Goal: Task Accomplishment & Management: Manage account settings

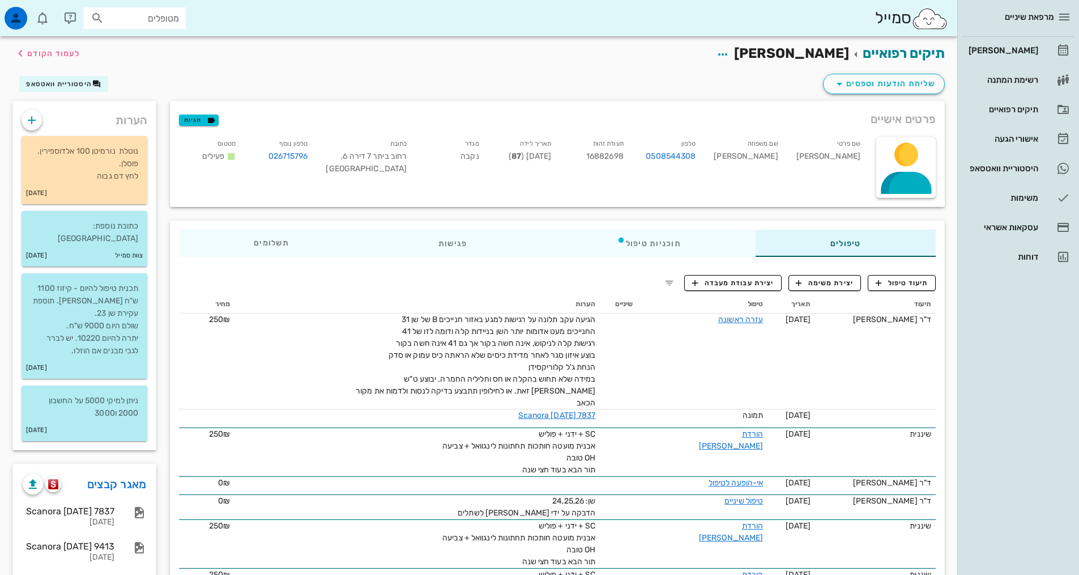
scroll to position [57, 0]
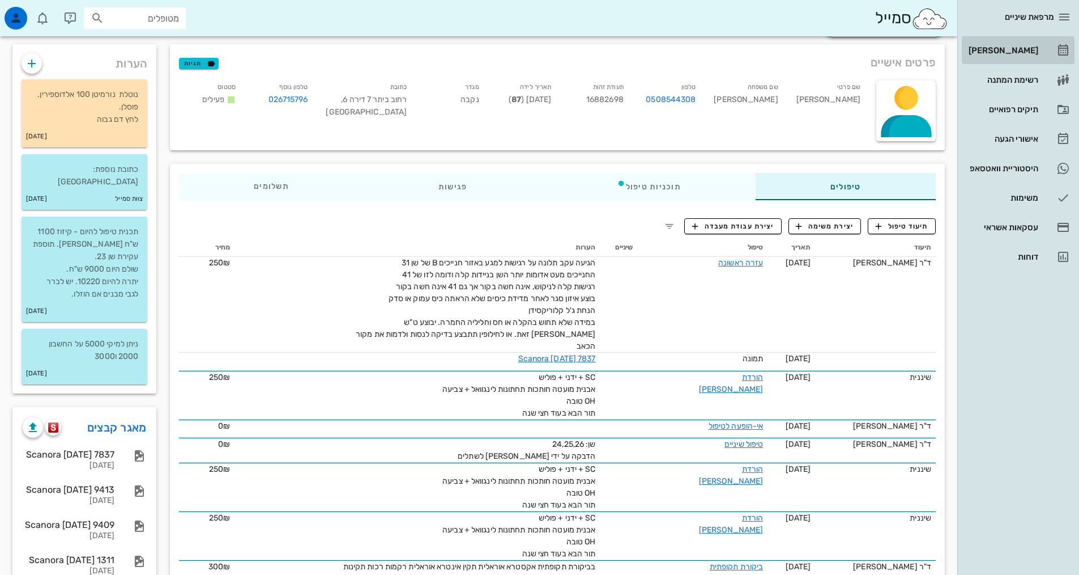
click at [1010, 45] on div "[PERSON_NAME]" at bounding box center [1003, 50] width 72 height 18
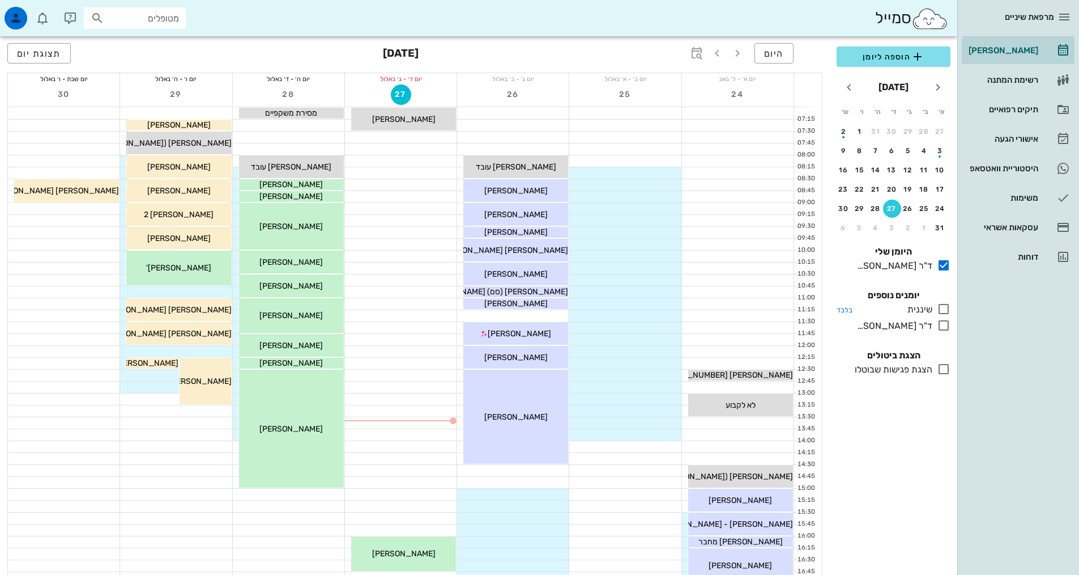
click at [945, 304] on icon at bounding box center [944, 309] width 14 height 14
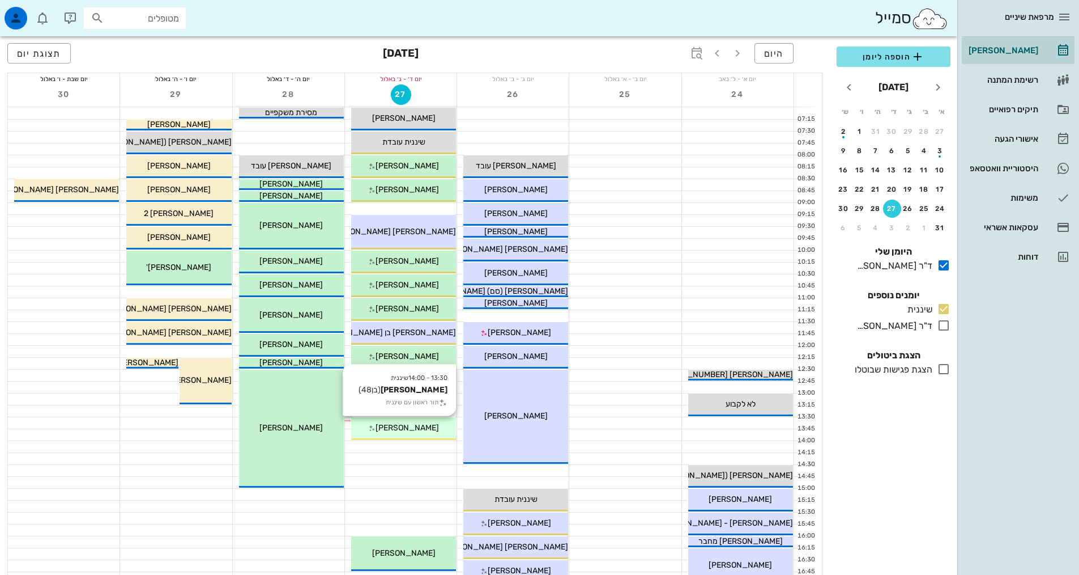
click at [398, 426] on span "[PERSON_NAME]" at bounding box center [407, 428] width 63 height 10
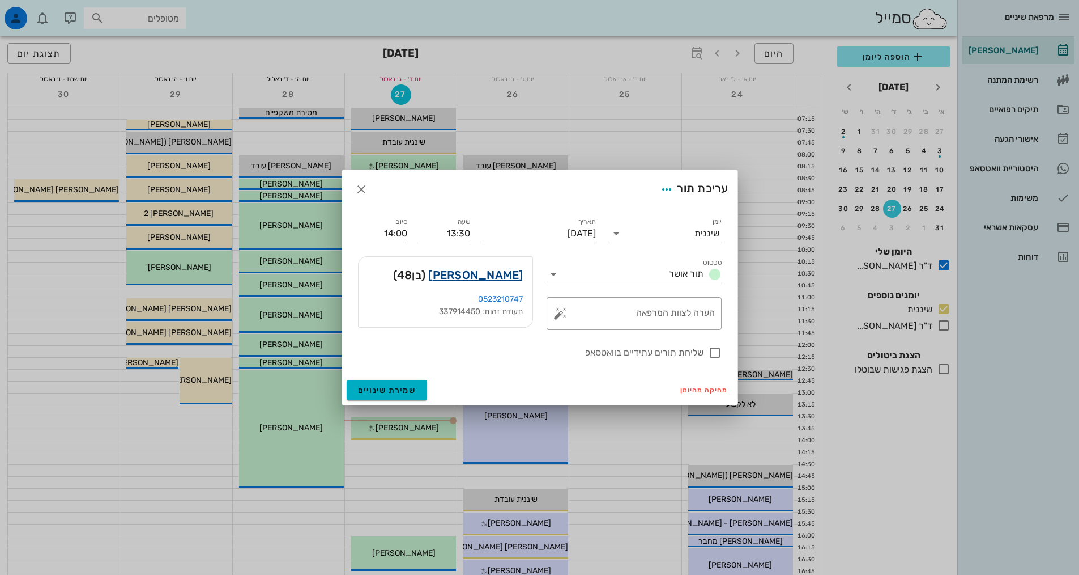
click at [496, 278] on link "[PERSON_NAME]" at bounding box center [475, 275] width 95 height 18
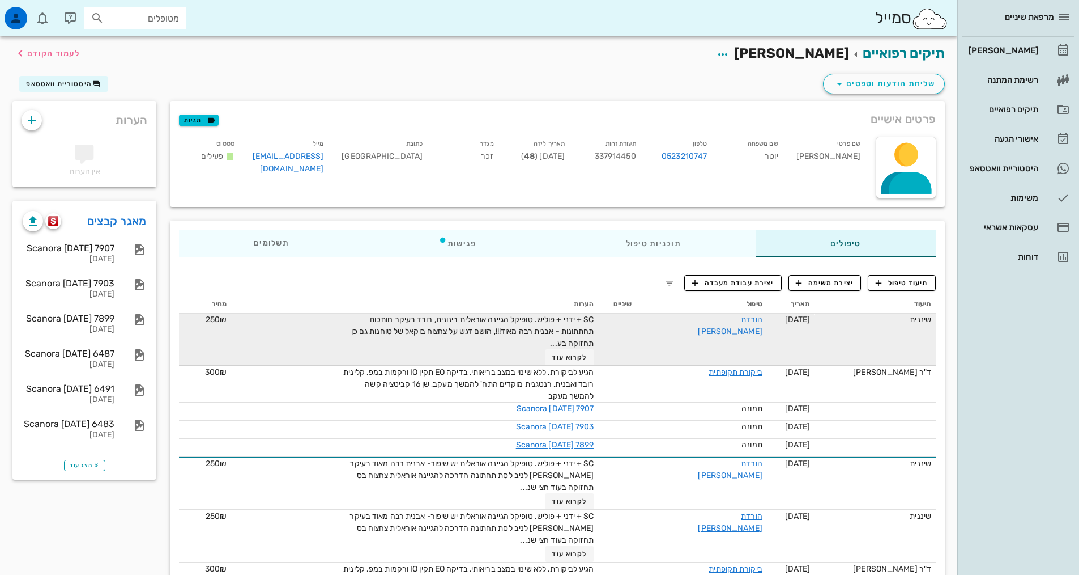
click at [594, 348] on div "SC + ידני + פוליש. טופיקל הגיינה אוראלית בינונית, רובד בעיקר חותכות תחתתונות - …" at bounding box center [466, 339] width 255 height 52
click at [594, 350] on button "לקרוא עוד" at bounding box center [569, 357] width 49 height 16
